Goal: Share content: Share content

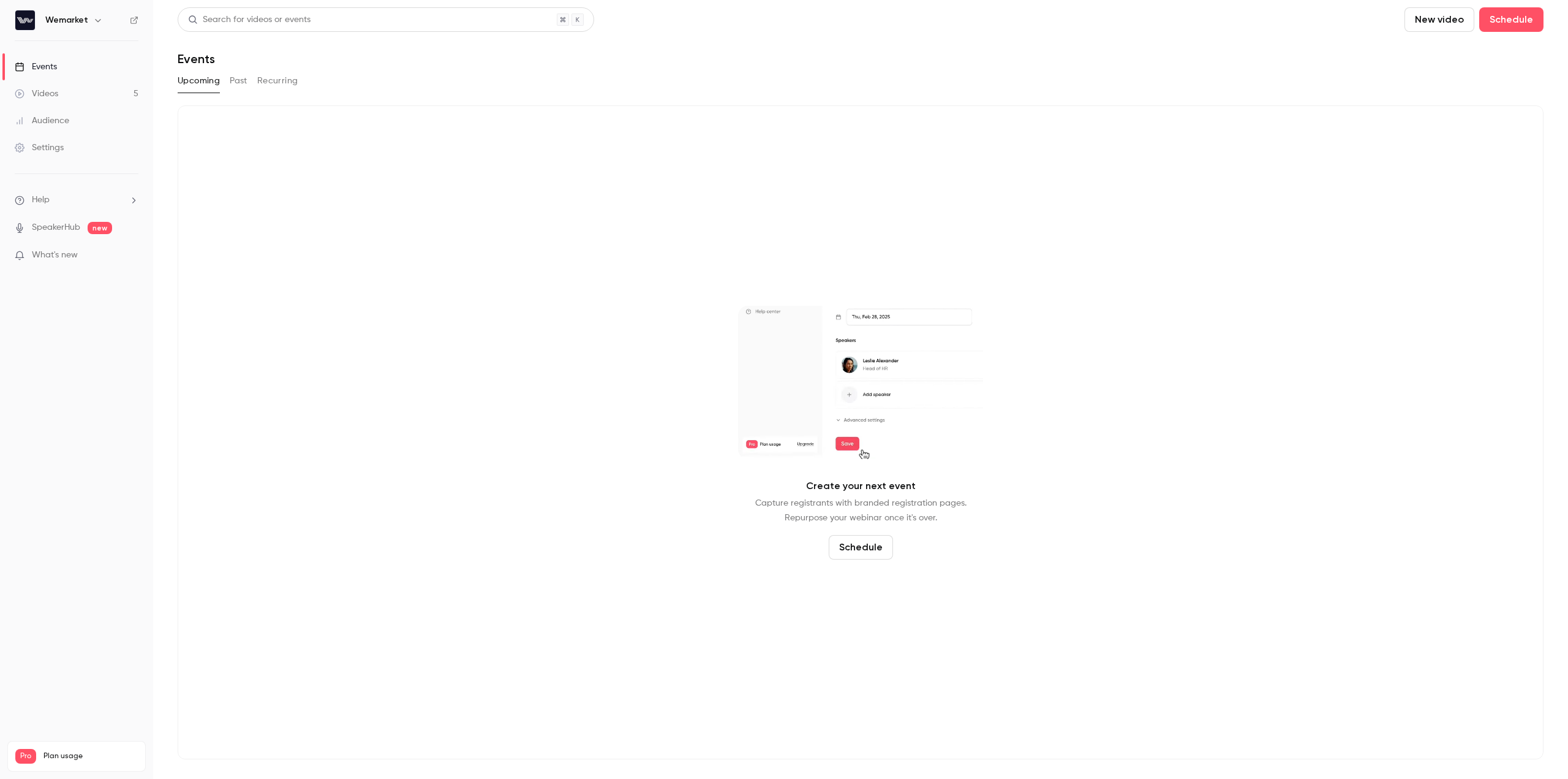
click at [51, 92] on div "Videos" at bounding box center [37, 93] width 44 height 12
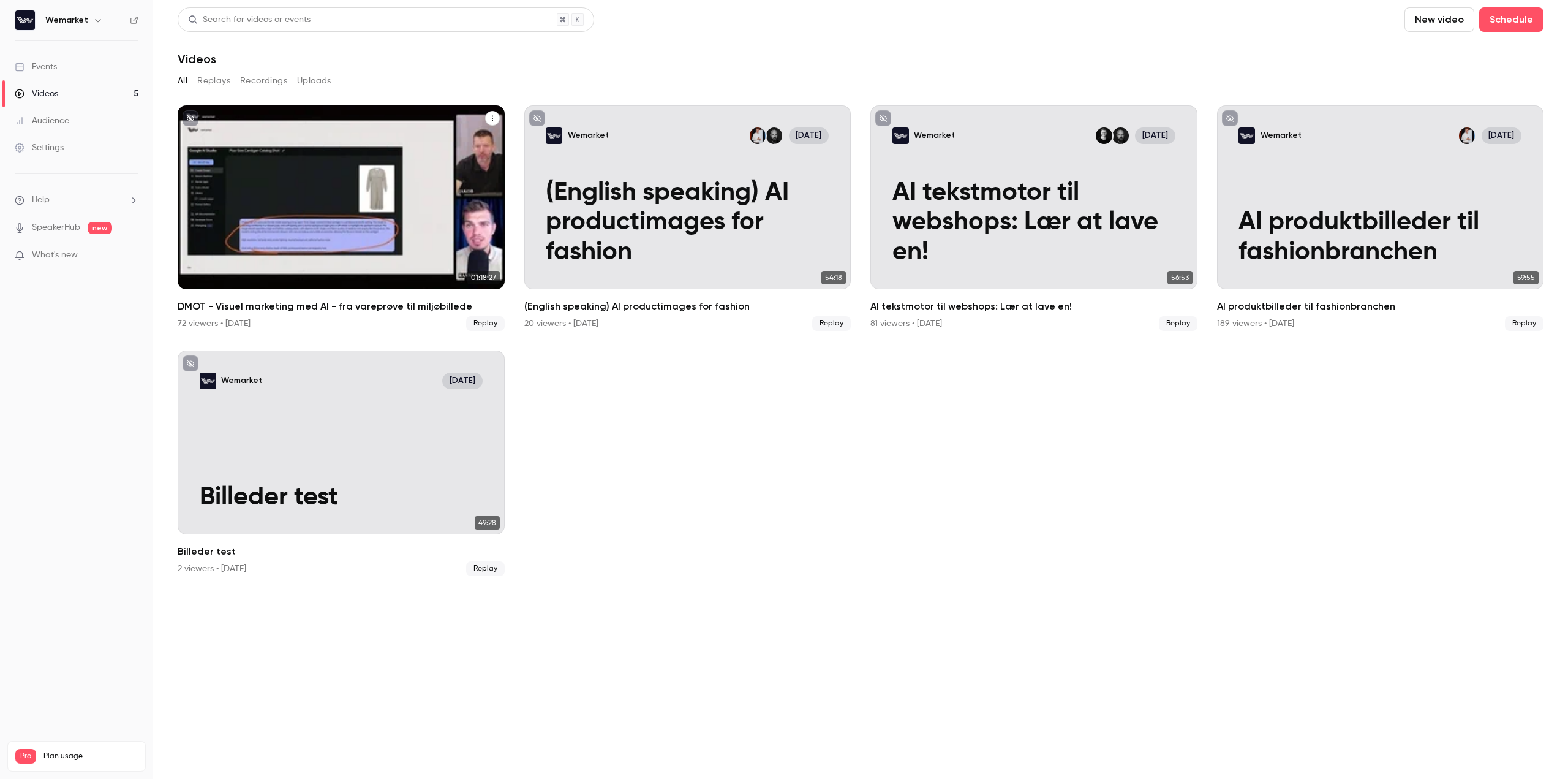
click at [408, 208] on div "DMOT - Visuel marketing med AI - fra vareprøve til miljøbillede" at bounding box center [341, 197] width 327 height 184
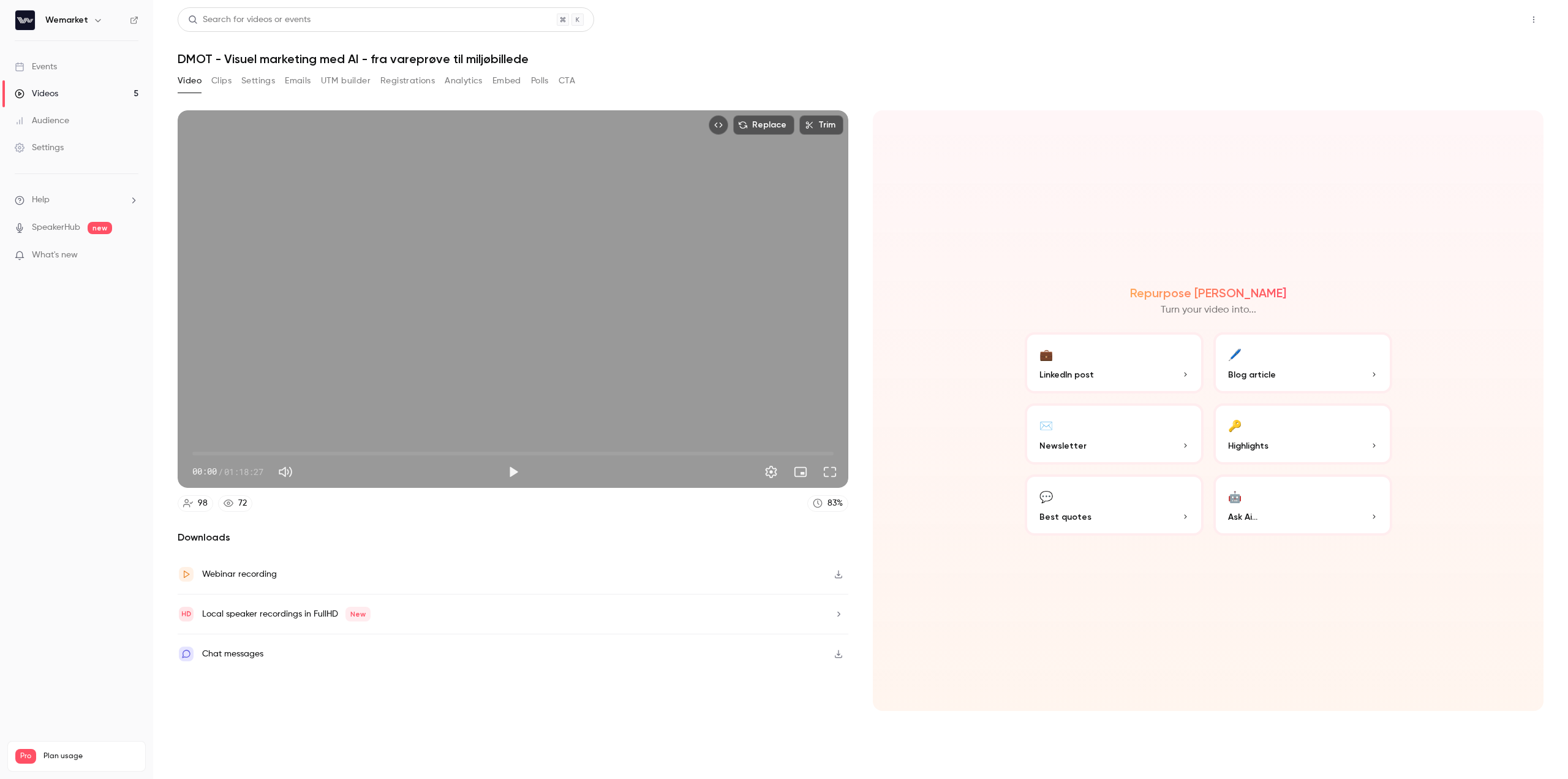
click at [1485, 15] on button "Share" at bounding box center [1490, 19] width 49 height 25
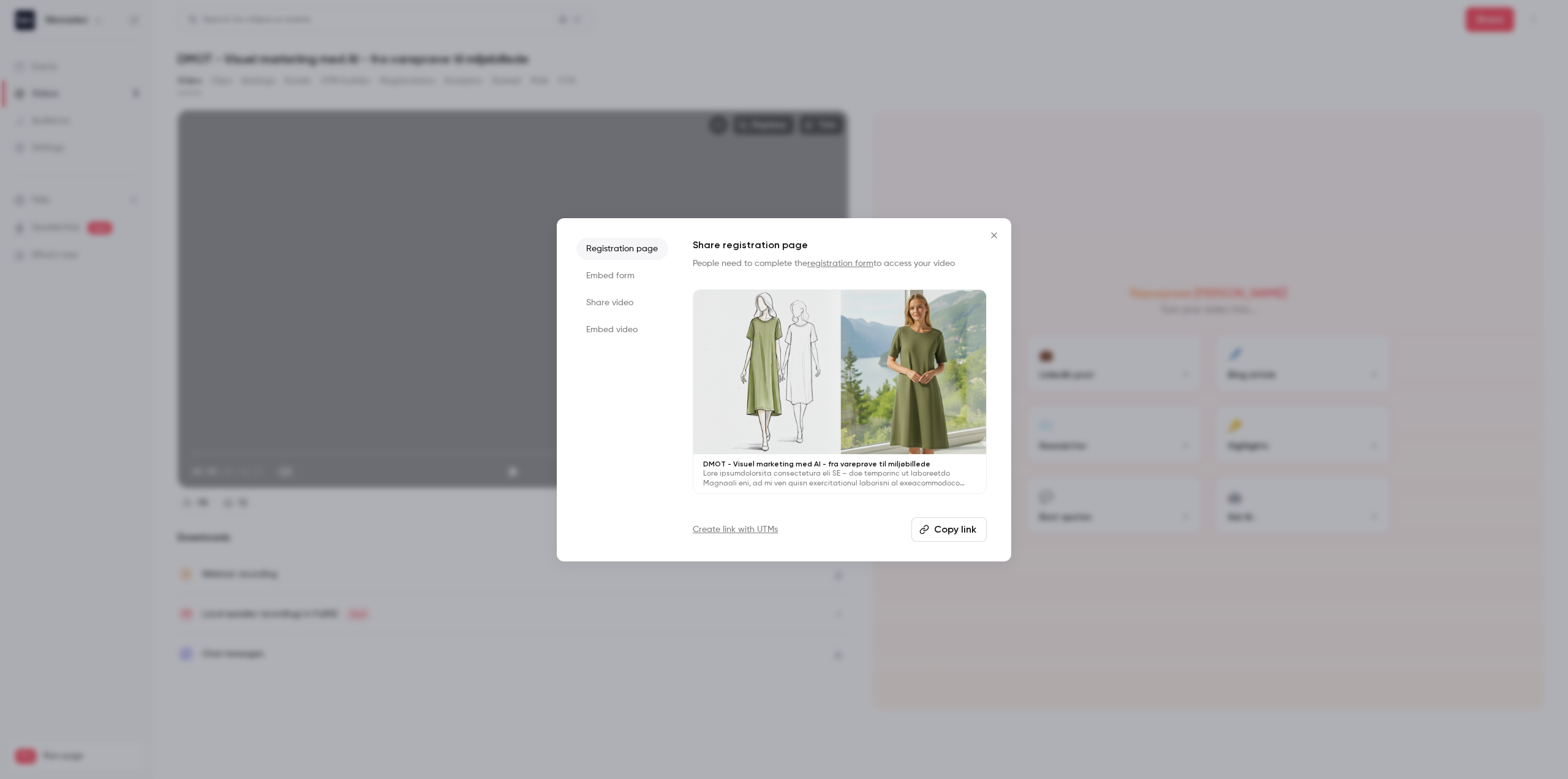
click at [971, 535] on button "Copy link" at bounding box center [949, 529] width 75 height 25
click at [995, 232] on icon "Close" at bounding box center [994, 236] width 15 height 10
